Goal: Complete application form

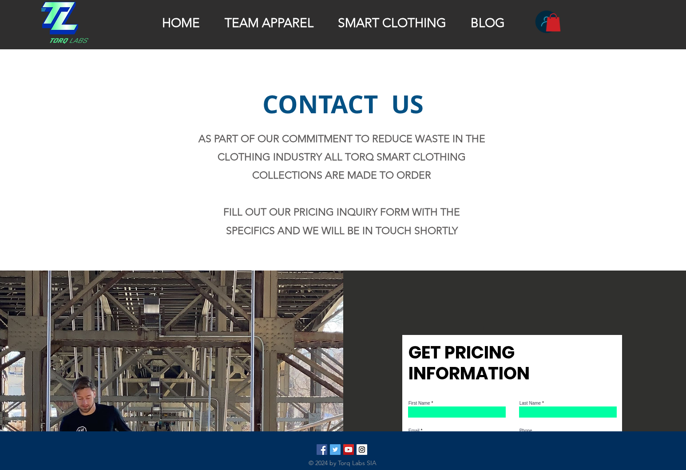
scroll to position [302, 0]
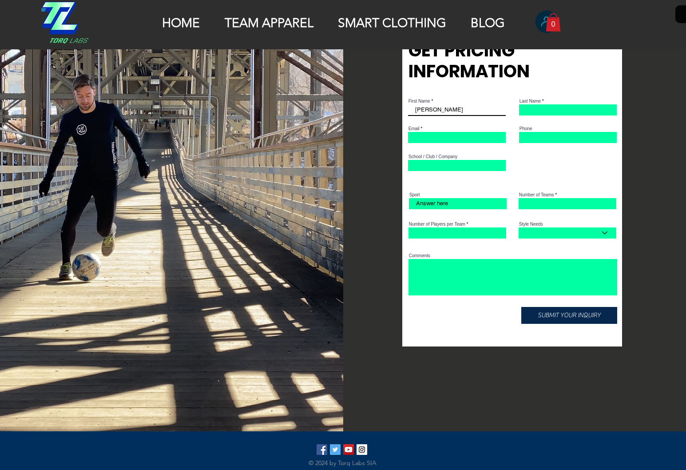
type input "[PERSON_NAME]"
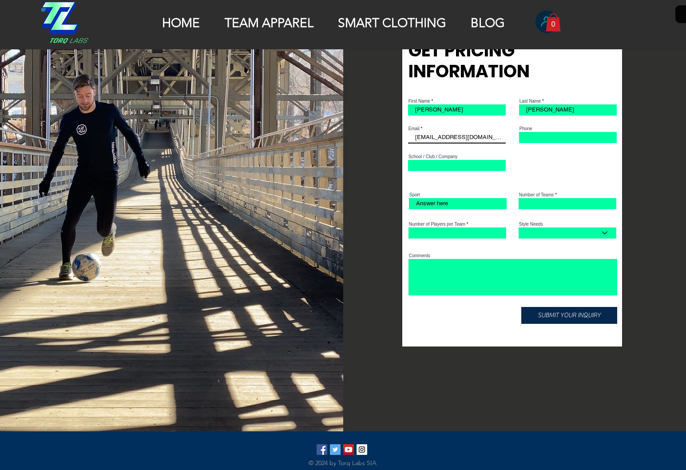
type input "[EMAIL_ADDRESS][DOMAIN_NAME]"
type input "2144576402"
type input "Global Agency"
type input "Lakewood"
select select "Womens Style"
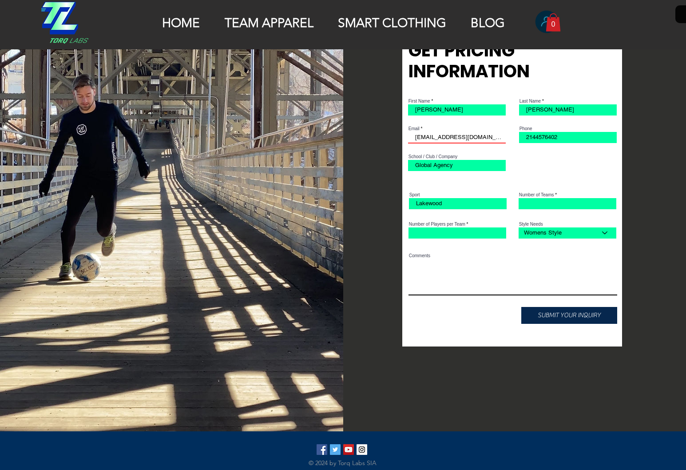
click at [512, 284] on textarea "Comments" at bounding box center [512, 277] width 209 height 36
type textarea "Hi, my name is [PERSON_NAME], and I'[PERSON_NAME] advisor. I recently visited y…"
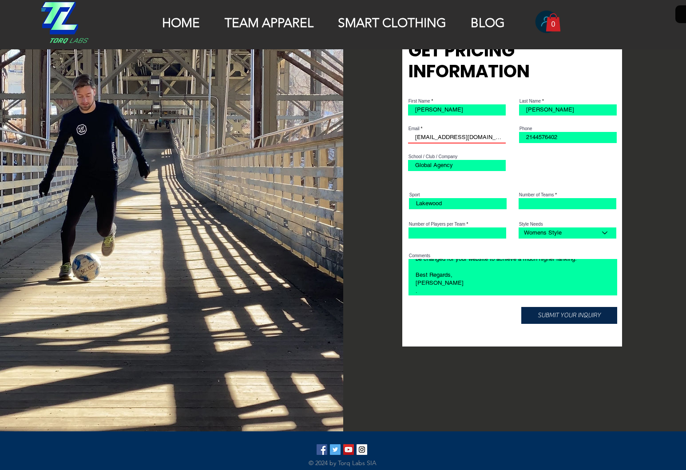
click at [569, 320] on span "SUBMIT YOUR INQUIRY" at bounding box center [568, 314] width 63 height 9
